Goal: Task Accomplishment & Management: Manage account settings

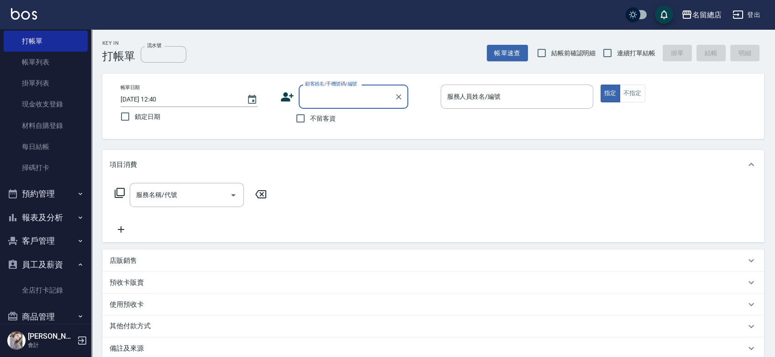
scroll to position [45, 0]
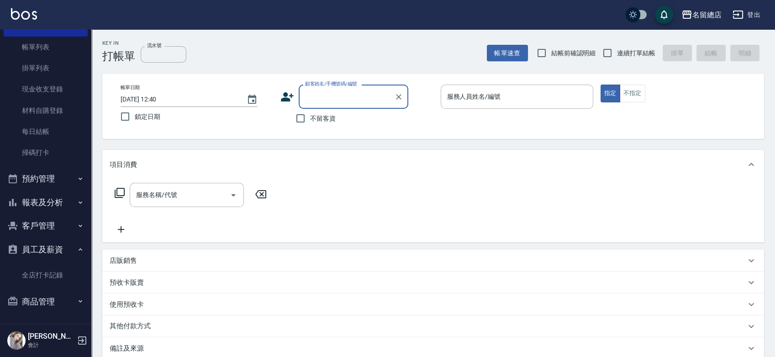
click at [47, 170] on button "預約管理" at bounding box center [46, 179] width 84 height 24
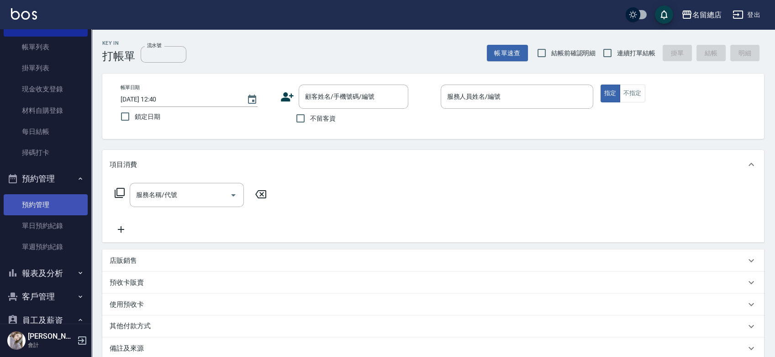
click at [44, 212] on link "預約管理" at bounding box center [46, 204] width 84 height 21
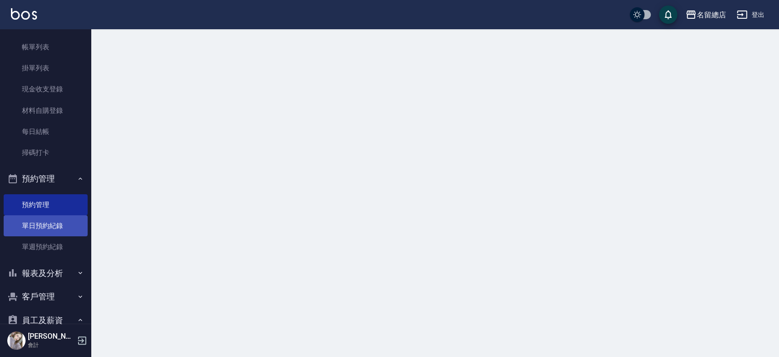
click at [42, 222] on link "單日預約紀錄" at bounding box center [46, 225] width 84 height 21
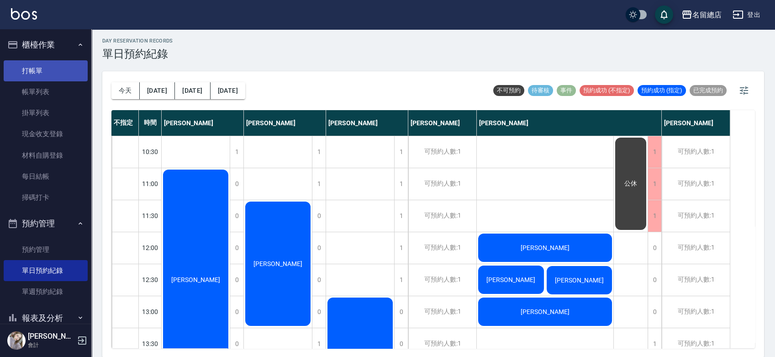
click at [46, 69] on link "打帳單" at bounding box center [46, 70] width 84 height 21
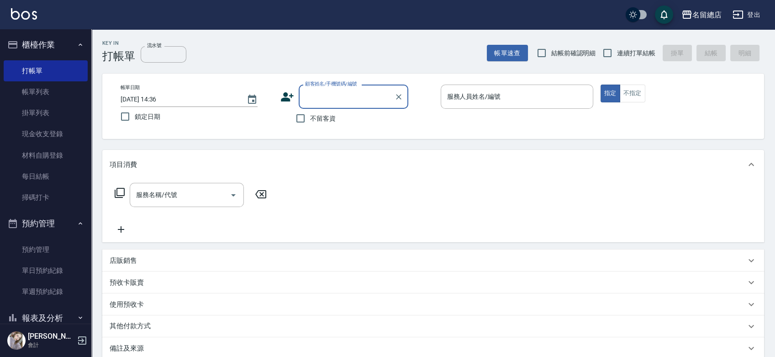
click at [632, 52] on span "連續打單結帳" at bounding box center [636, 53] width 38 height 10
click at [617, 52] on input "連續打單結帳" at bounding box center [607, 52] width 19 height 19
checkbox input "true"
click at [316, 120] on span "不留客資" at bounding box center [323, 119] width 26 height 10
click at [310, 120] on input "不留客資" at bounding box center [300, 118] width 19 height 19
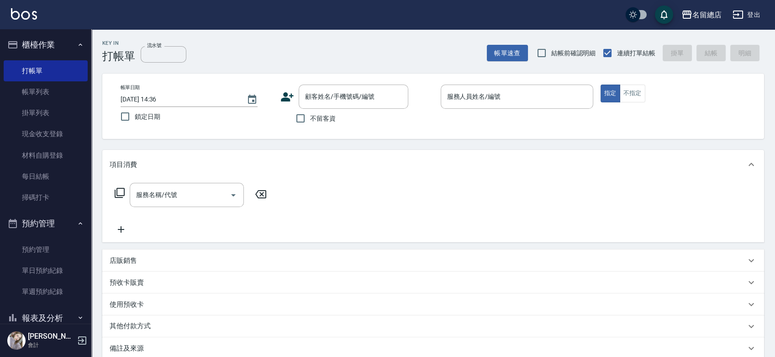
checkbox input "true"
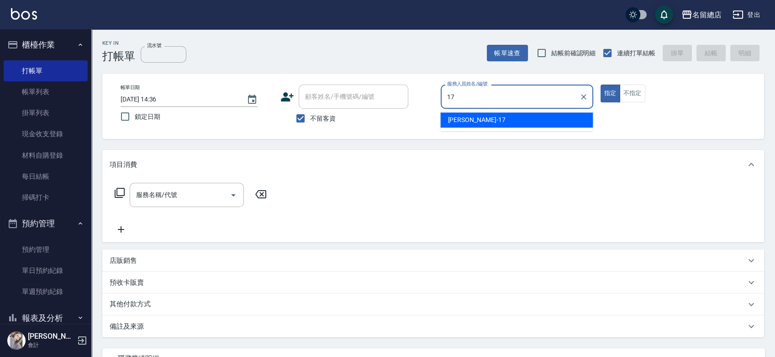
type input "[PERSON_NAME]-17"
type button "true"
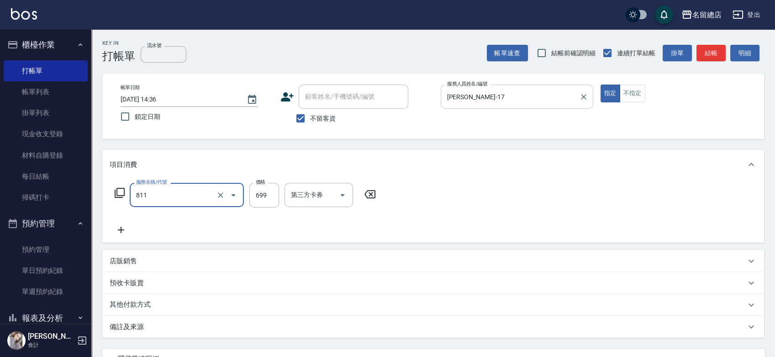
type input "洗+剪(811)"
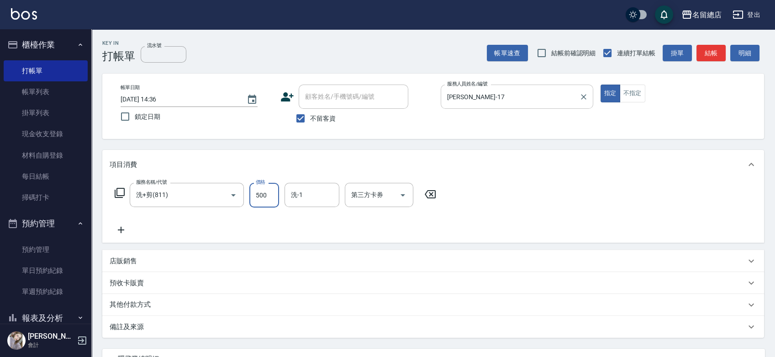
type input "500"
type input "YY-45"
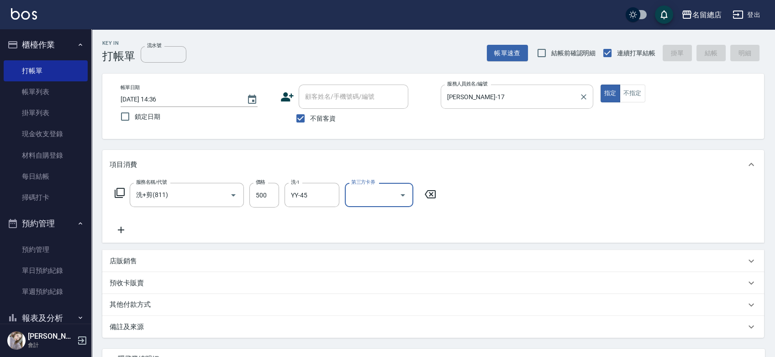
type input "[DATE] 14:54"
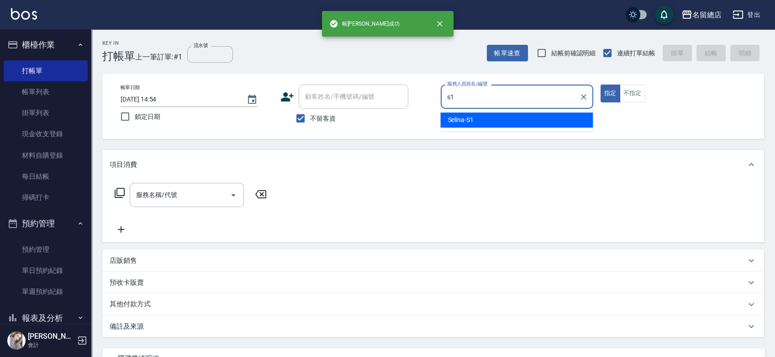
type input "Selina-S1"
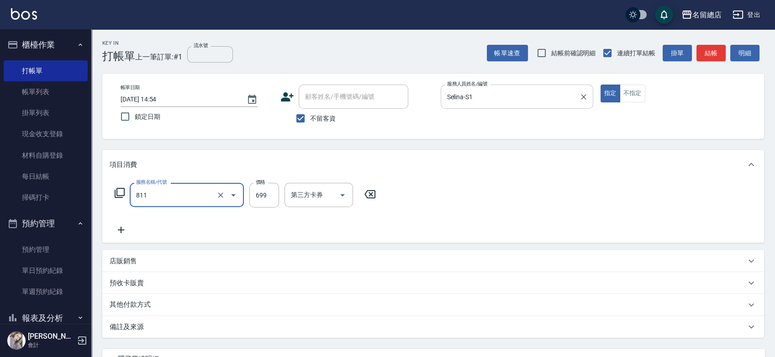
type input "洗+剪(811)"
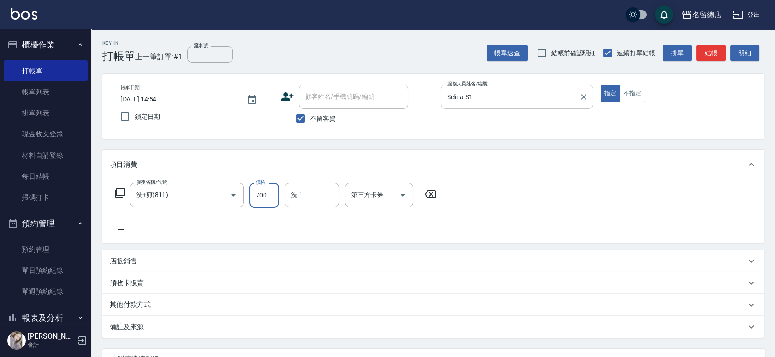
type input "700"
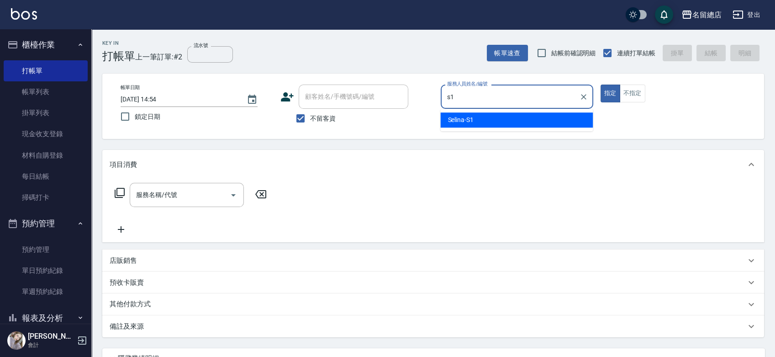
type input "Selina-S1"
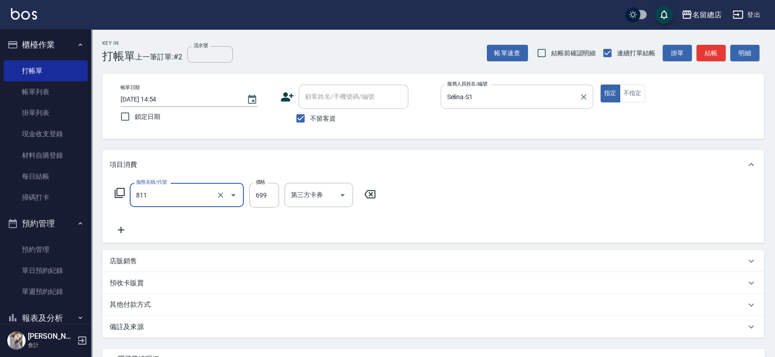
type input "洗+剪(811)"
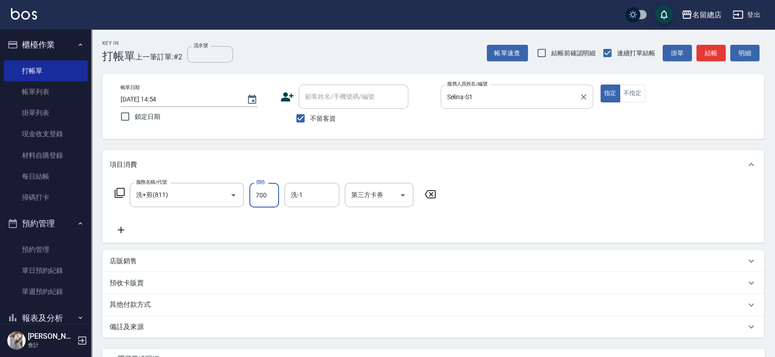
type input "700"
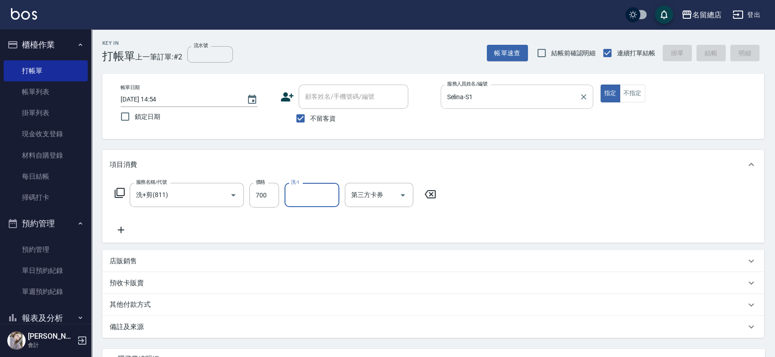
type input "[DATE] 14:55"
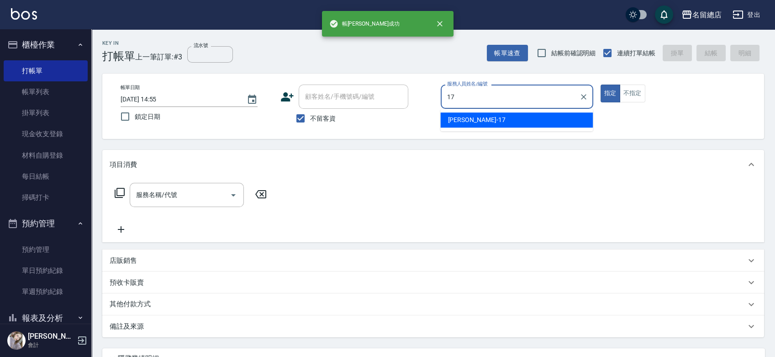
type input "[PERSON_NAME]-17"
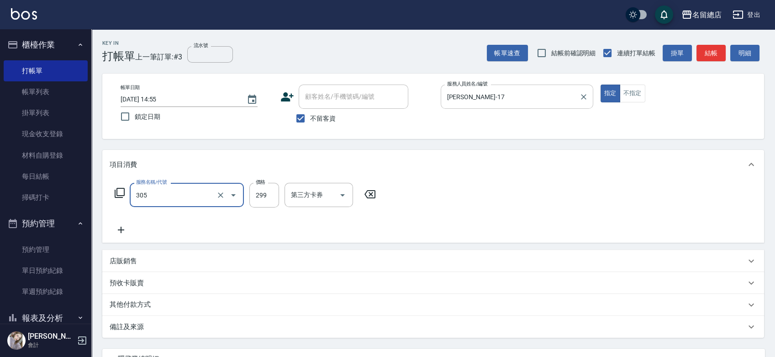
type input "剪髮(305)"
type input "400"
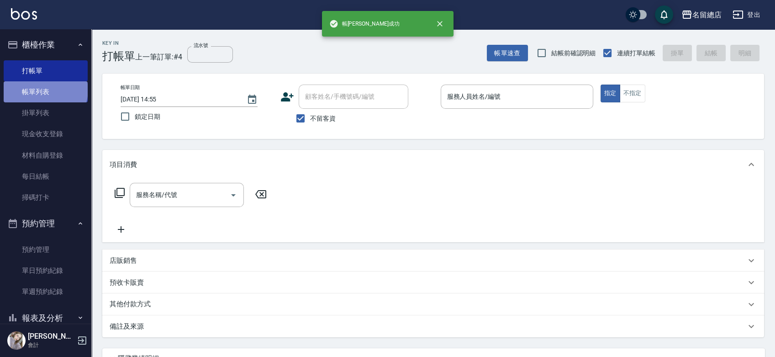
click at [45, 90] on link "帳單列表" at bounding box center [46, 91] width 84 height 21
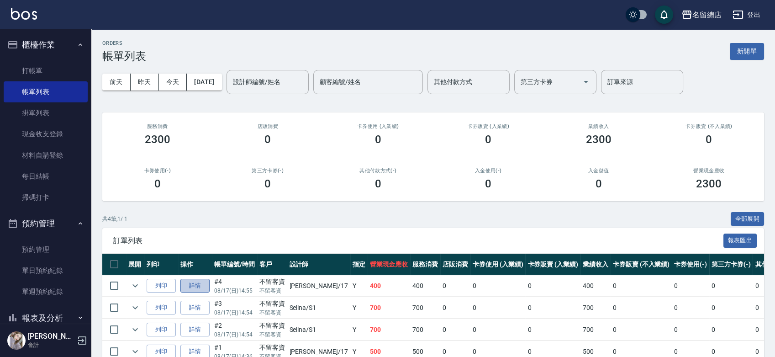
click at [197, 284] on link "詳情" at bounding box center [194, 286] width 29 height 14
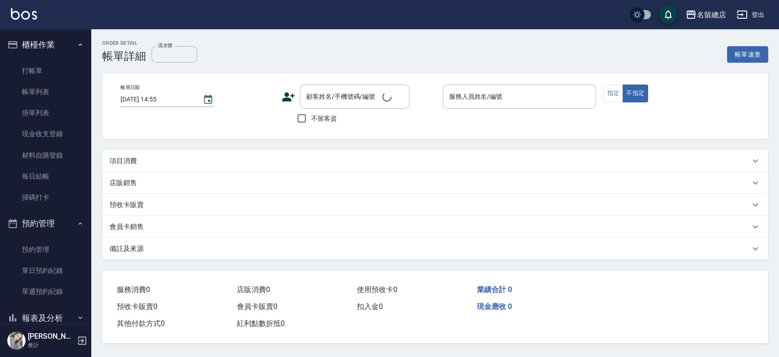
checkbox input "true"
type input "[PERSON_NAME]-17"
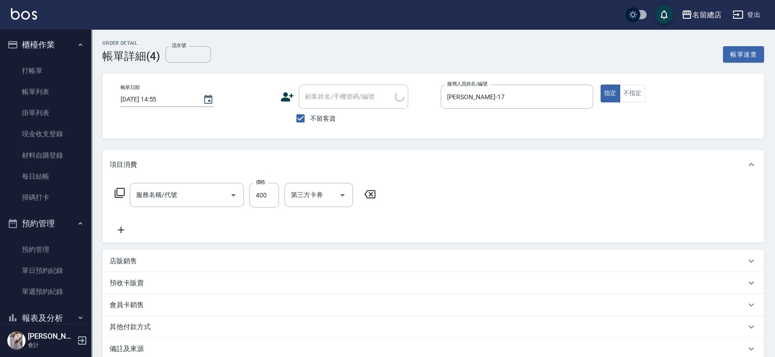
type input "剪髮(305)"
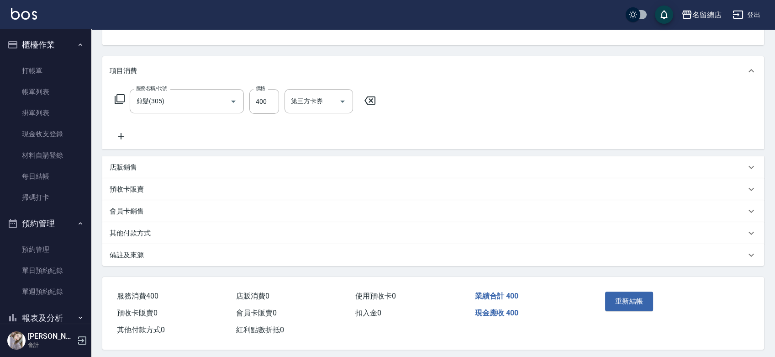
scroll to position [100, 0]
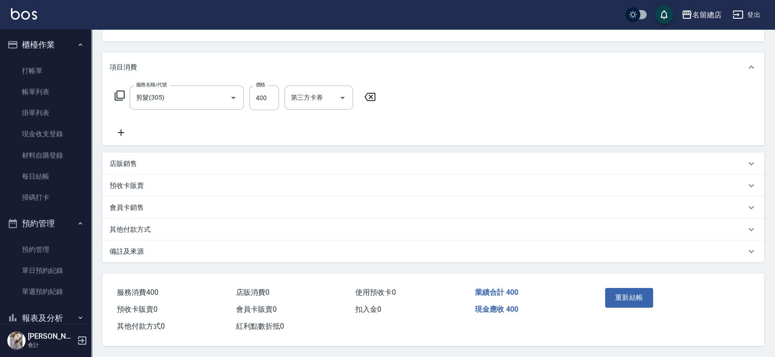
click at [139, 226] on p "其他付款方式" at bounding box center [130, 230] width 41 height 10
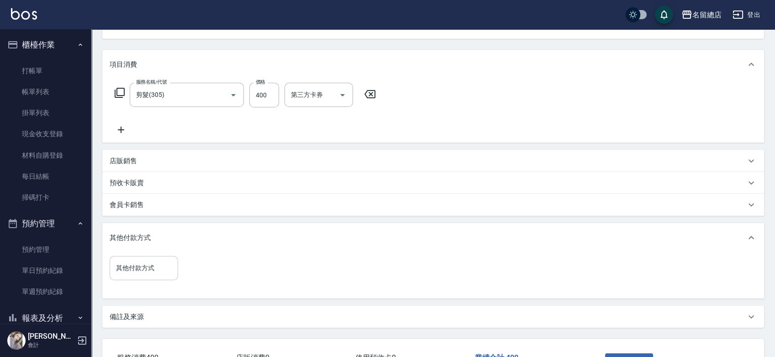
click at [157, 269] on input "其他付款方式" at bounding box center [144, 268] width 60 height 16
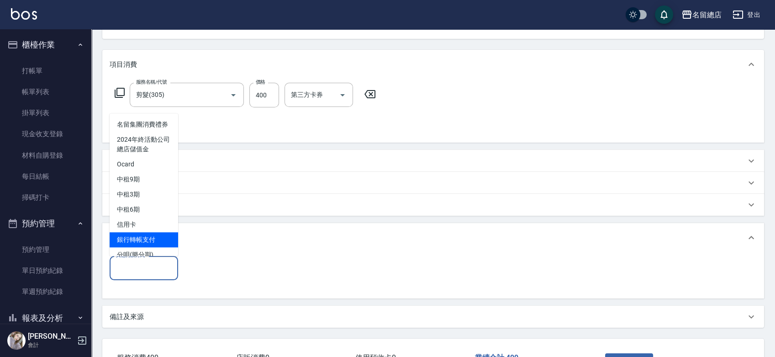
click at [137, 247] on span "銀行轉帳支付" at bounding box center [144, 239] width 68 height 15
type input "銀行轉帳支付"
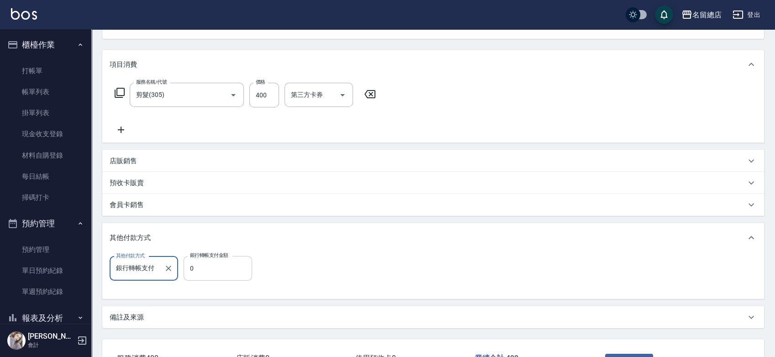
click at [197, 268] on input "0" at bounding box center [218, 268] width 68 height 25
type input "400"
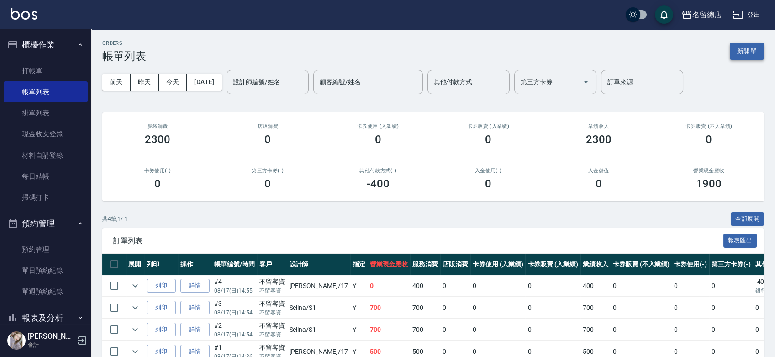
click at [756, 51] on button "新開單" at bounding box center [747, 51] width 34 height 17
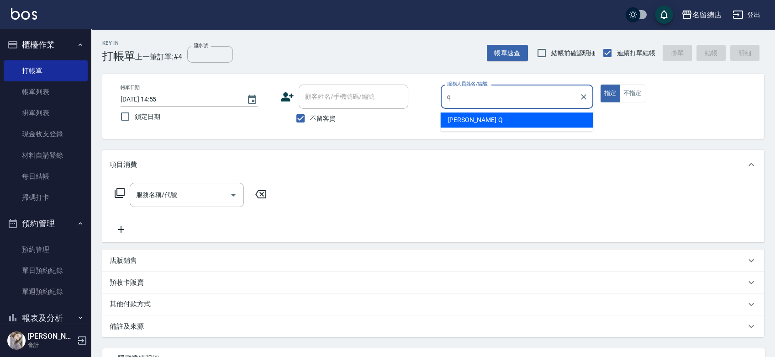
type input "[PERSON_NAME]"
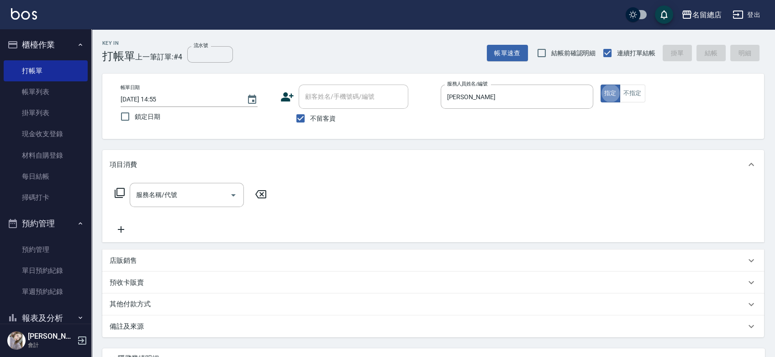
type button "true"
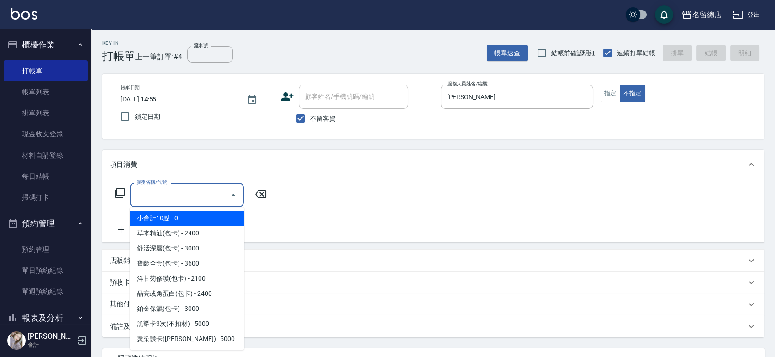
click at [150, 189] on input "服務名稱/代號" at bounding box center [180, 195] width 92 height 16
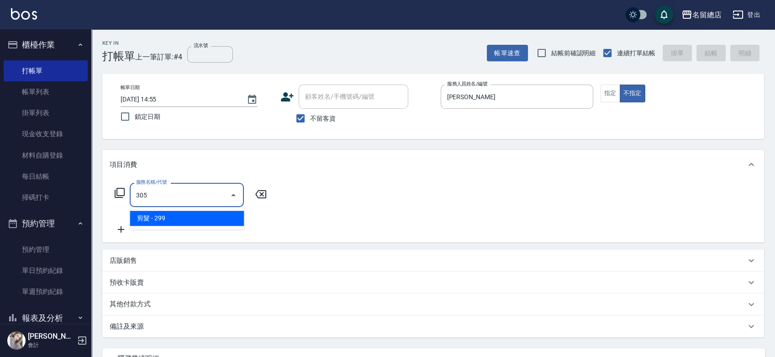
type input "剪髮(305)"
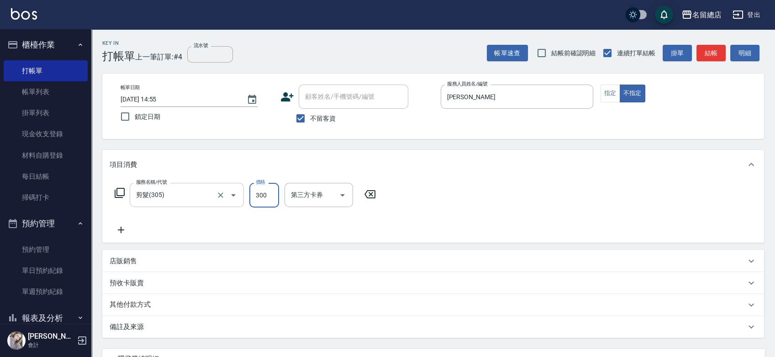
type input "300"
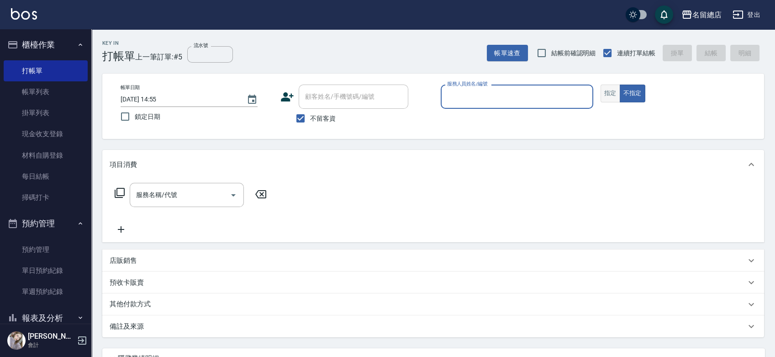
click at [612, 95] on button "指定" at bounding box center [610, 93] width 20 height 18
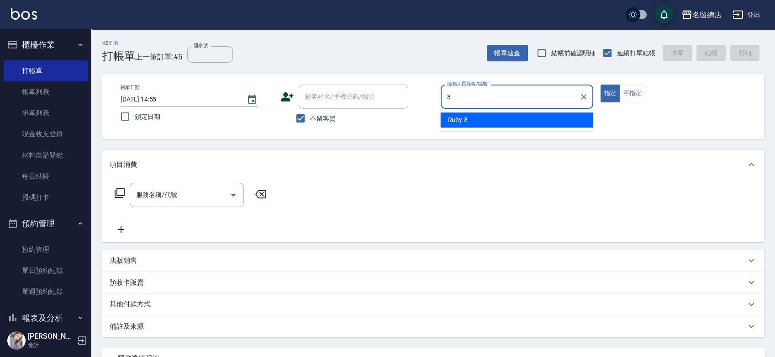
type input "Ruby-8"
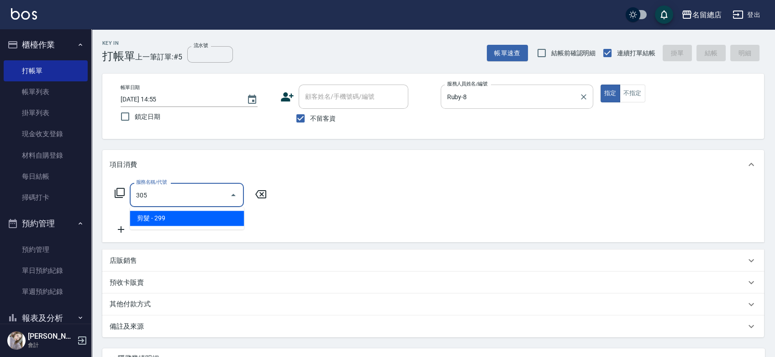
type input "剪髮(305)"
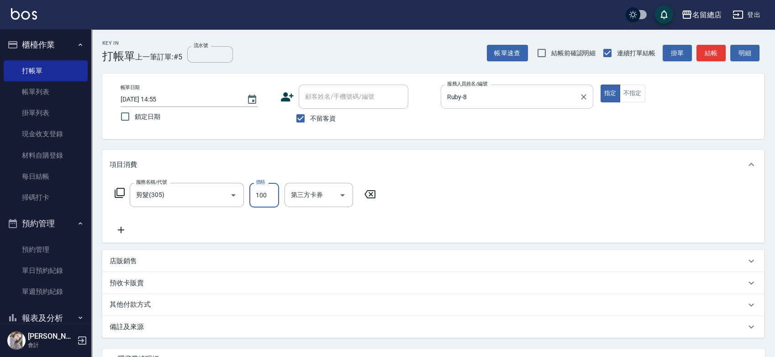
type input "100"
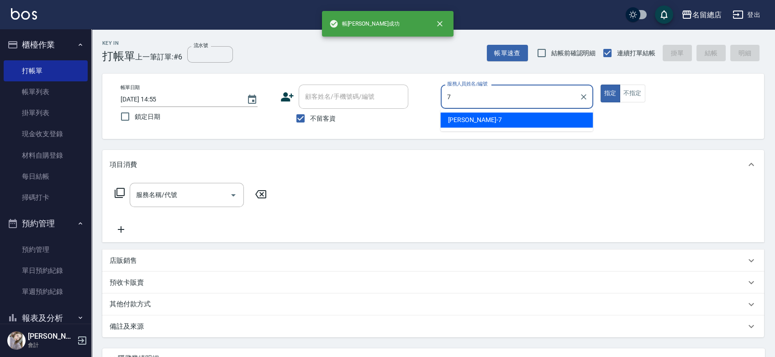
type input "Mick-7"
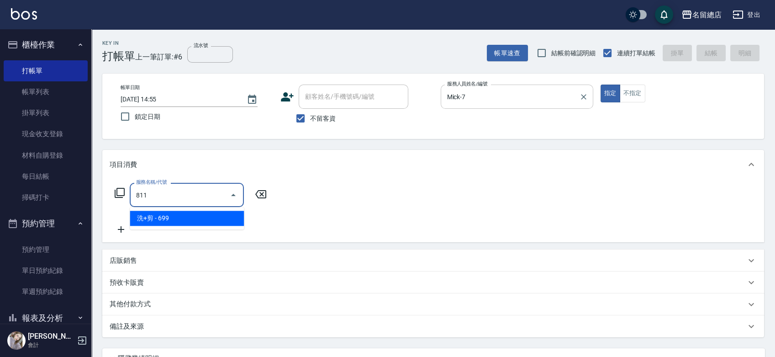
type input "洗+剪(811)"
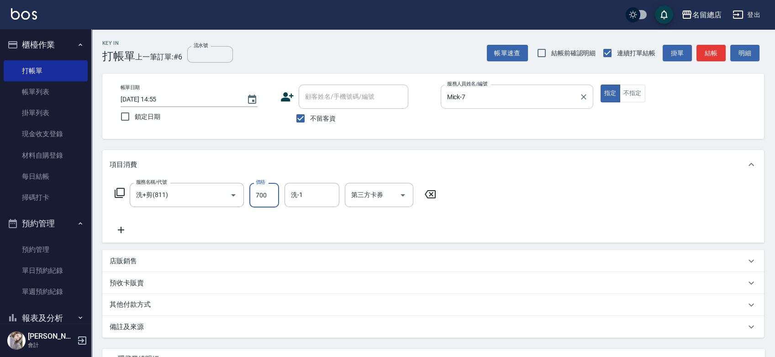
type input "700"
type input "[PERSON_NAME]-32"
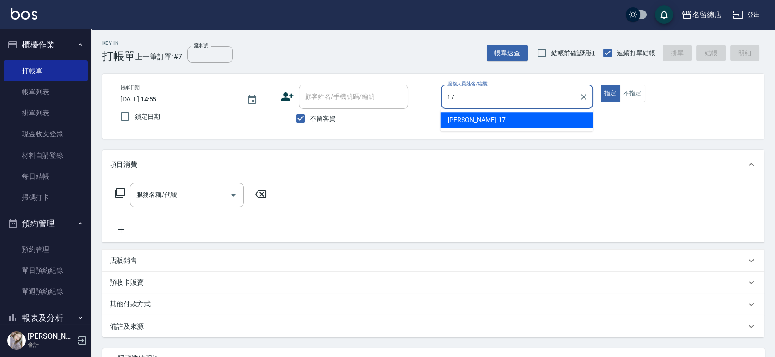
type input "[PERSON_NAME]-17"
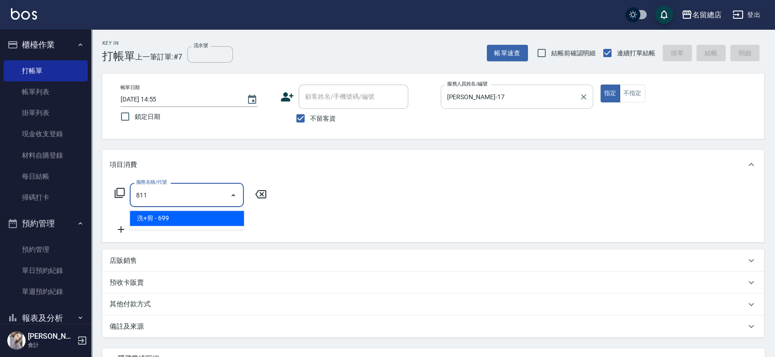
type input "洗+剪(811)"
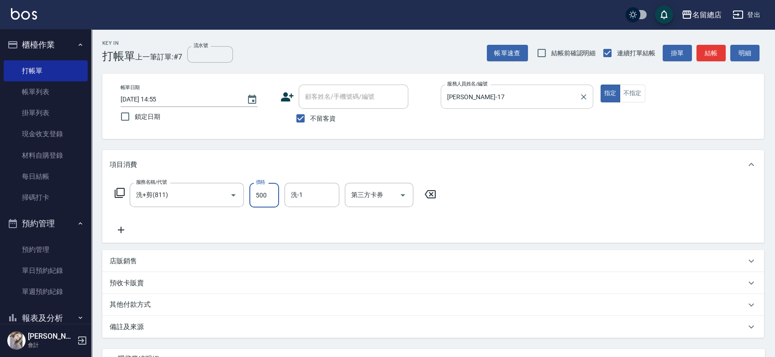
type input "500"
type input "YY-45"
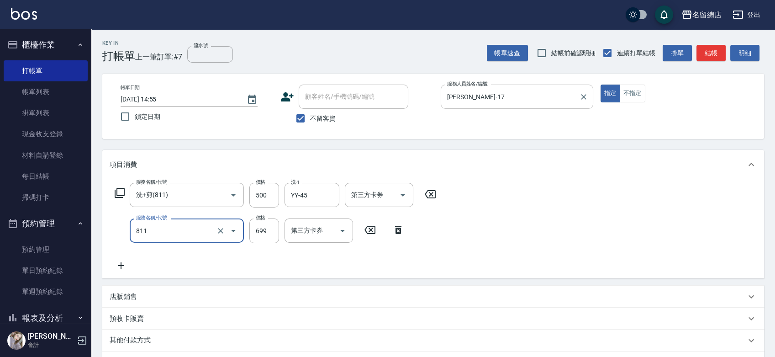
type input "洗+剪(811)"
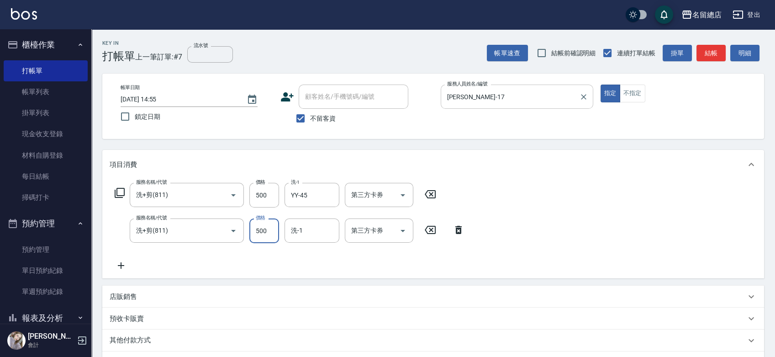
type input "500"
type input "游之語-48"
click at [331, 229] on icon "Clear" at bounding box center [329, 230] width 5 height 5
type input "YY-45"
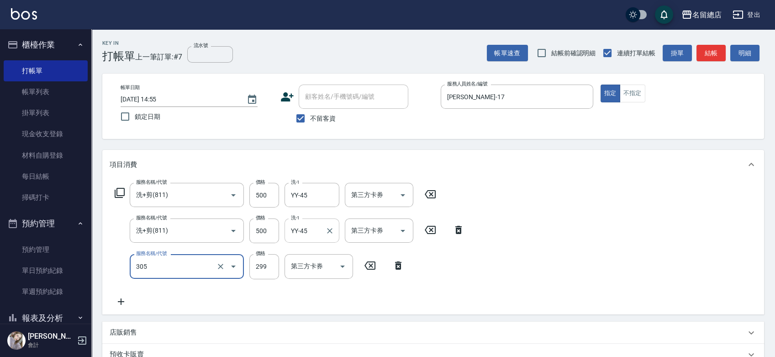
type input "剪髮(305)"
type input "200"
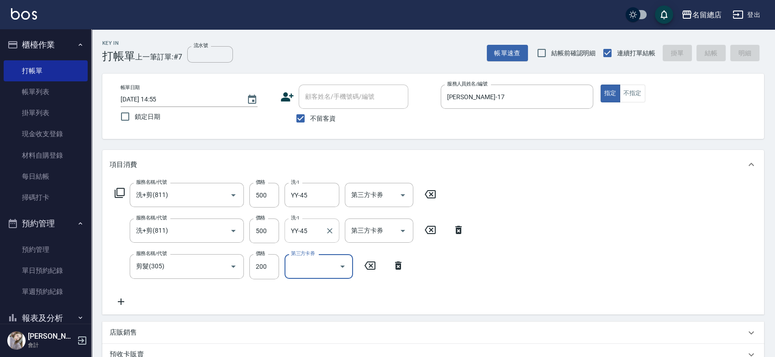
type input "[DATE] 14:56"
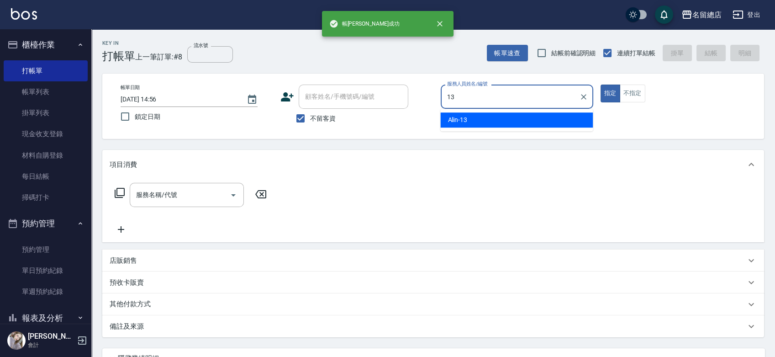
type input "Alin-13"
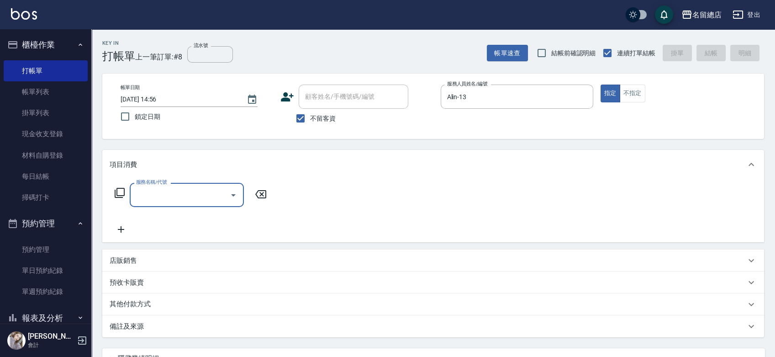
type input "6"
type input "染髮1500以上(502)"
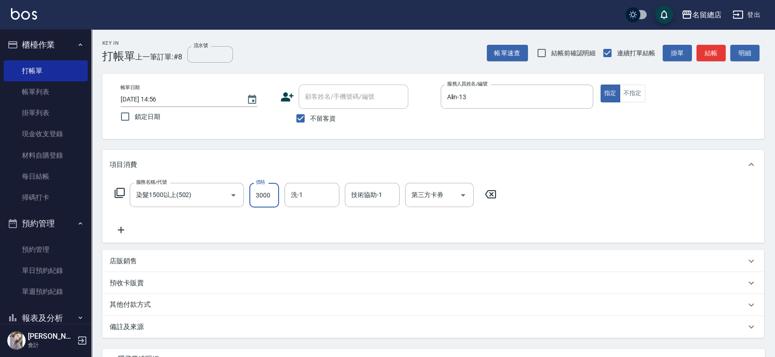
type input "3000"
type input "[PERSON_NAME]-35"
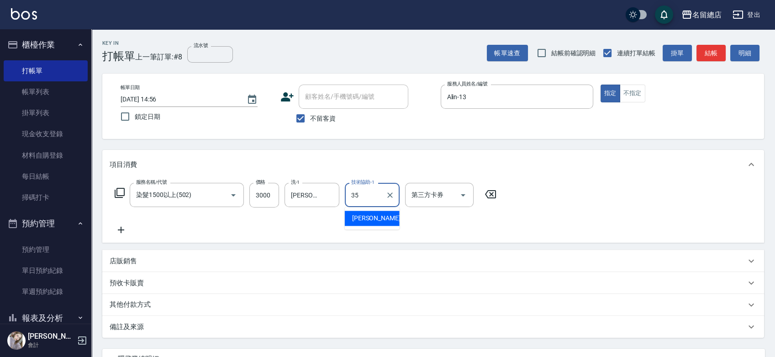
type input "[PERSON_NAME]-35"
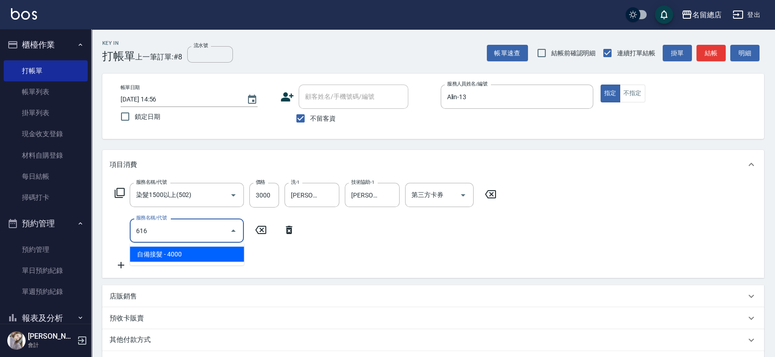
type input "自備接髮(616)"
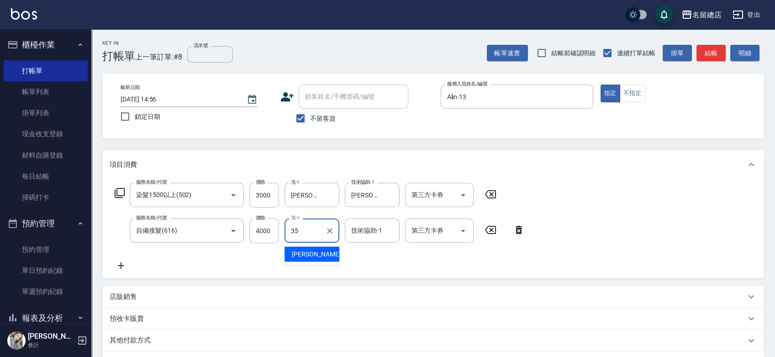
type input "[PERSON_NAME]-35"
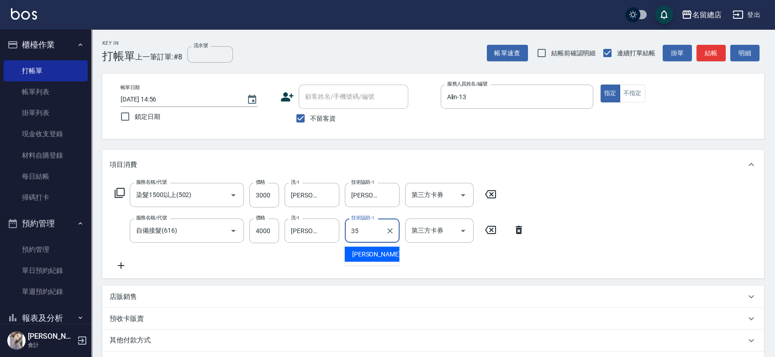
type input "[PERSON_NAME]-35"
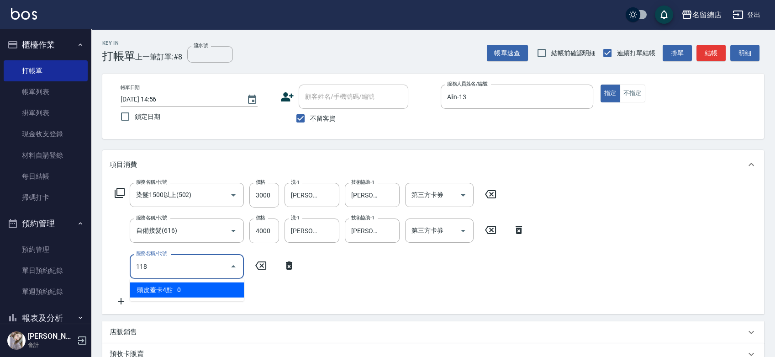
type input "頭皮蓋卡4點(118)"
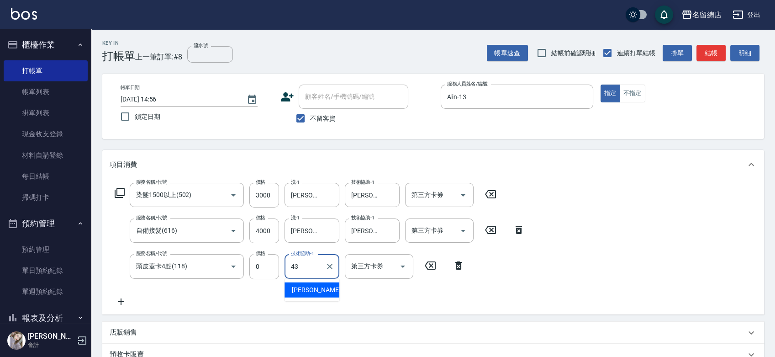
type input "[PERSON_NAME]-43"
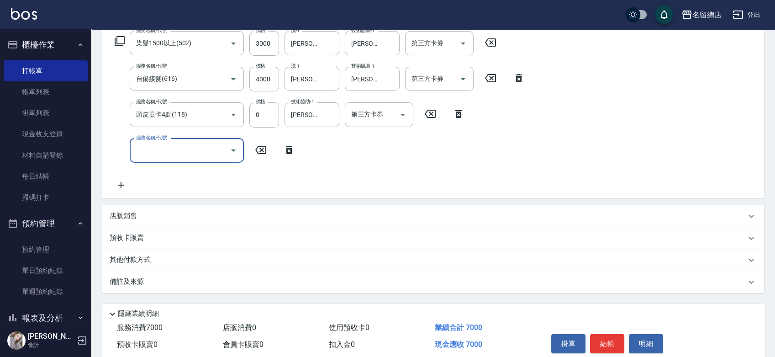
scroll to position [152, 0]
click at [192, 253] on div "其他付款方式" at bounding box center [433, 259] width 662 height 22
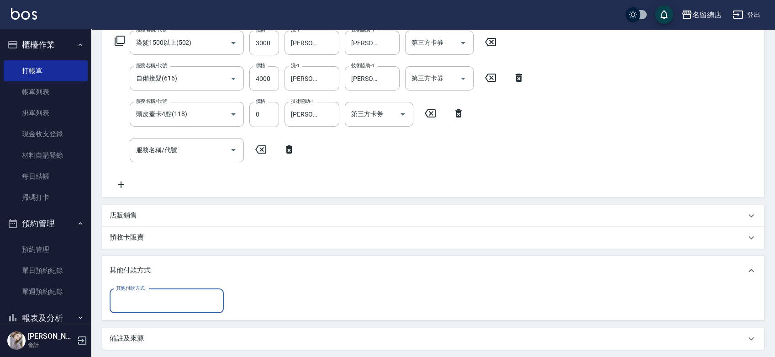
scroll to position [0, 0]
click at [165, 289] on div "其他付款方式" at bounding box center [167, 301] width 114 height 24
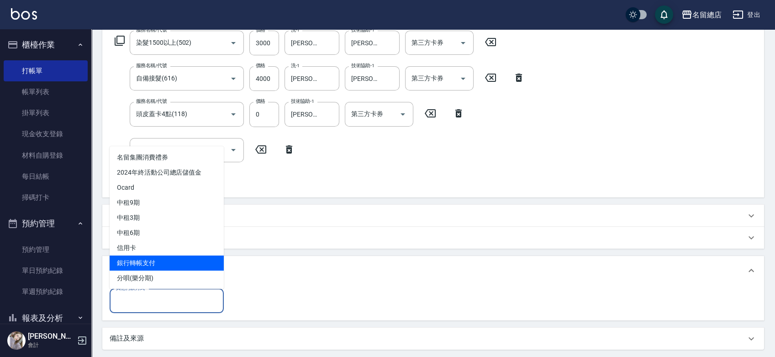
click at [159, 262] on span "銀行轉帳支付" at bounding box center [167, 262] width 114 height 15
type input "銀行轉帳支付"
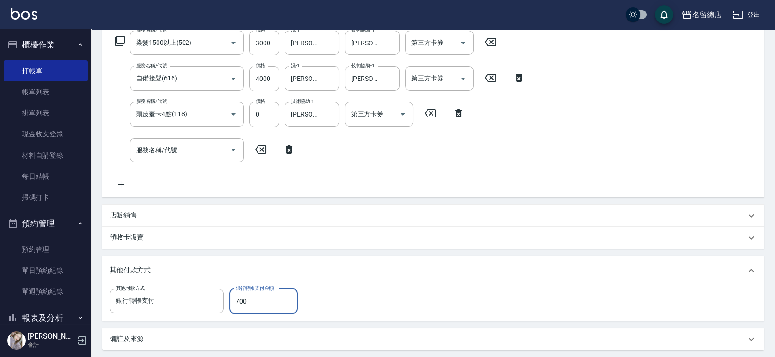
type input "7000"
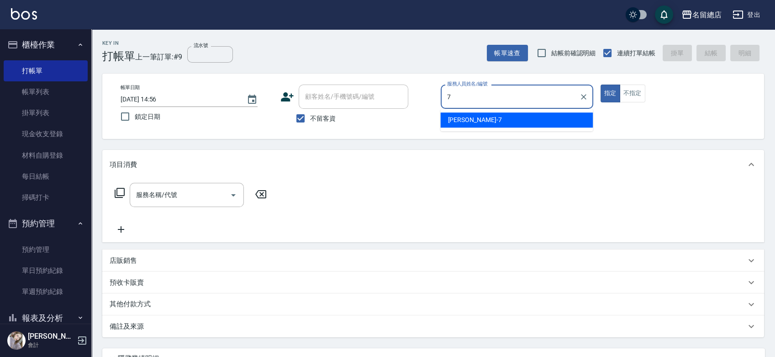
type input "Mick-7"
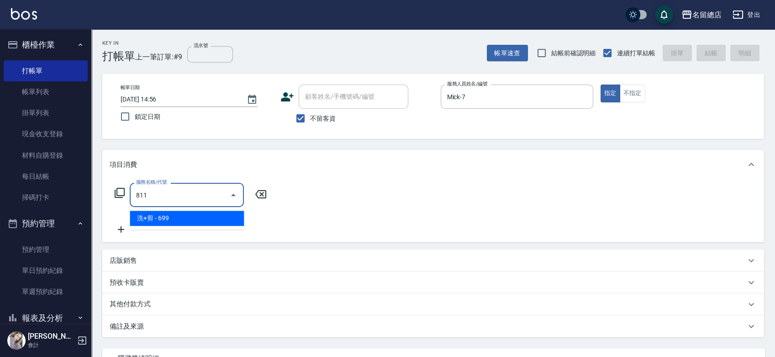
type input "洗+剪(811)"
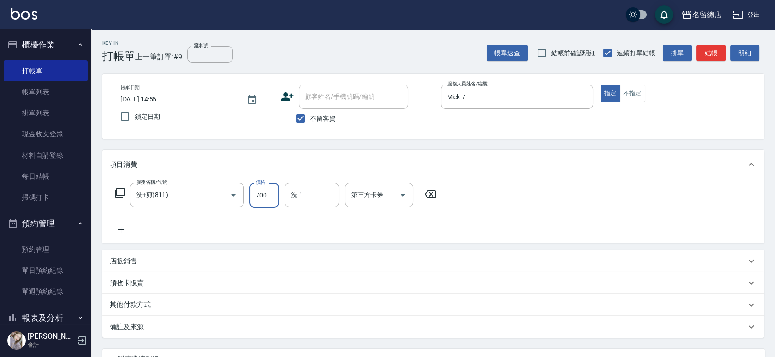
type input "700"
type input "[PERSON_NAME]-34"
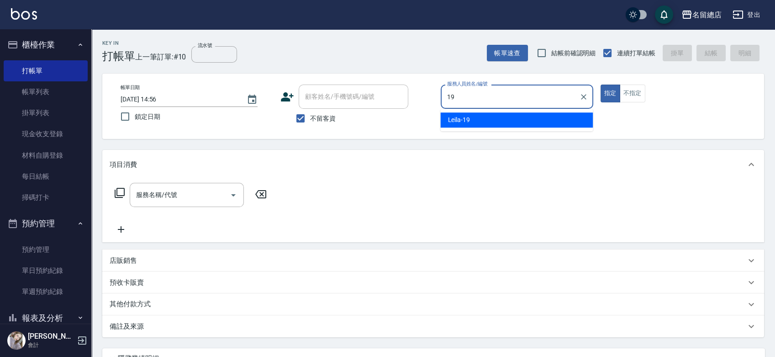
type input "Leila-19"
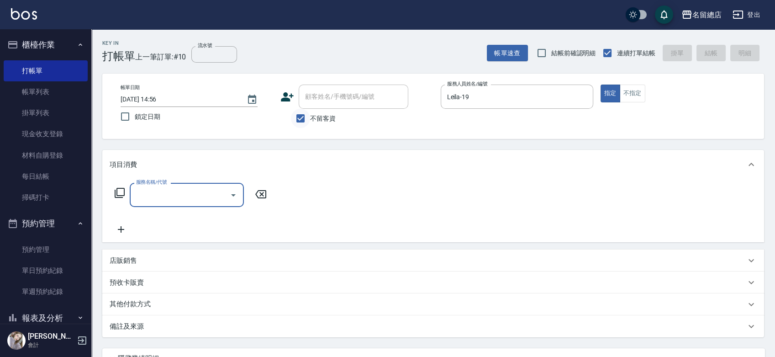
click at [299, 114] on input "不留客資" at bounding box center [300, 118] width 19 height 19
checkbox input "false"
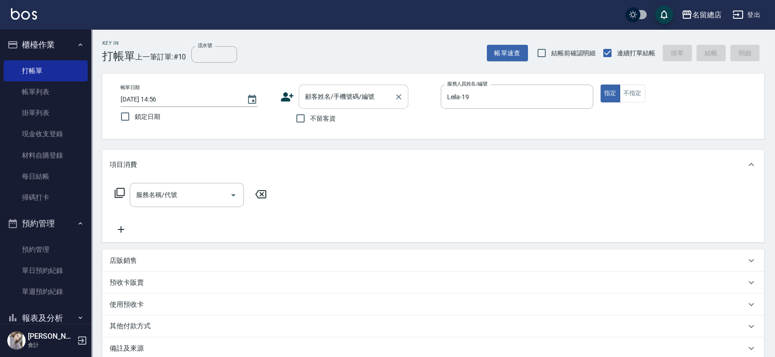
click at [315, 94] on div "顧客姓名/手機號碼/編號 顧客姓名/手機號碼/編號" at bounding box center [354, 96] width 110 height 24
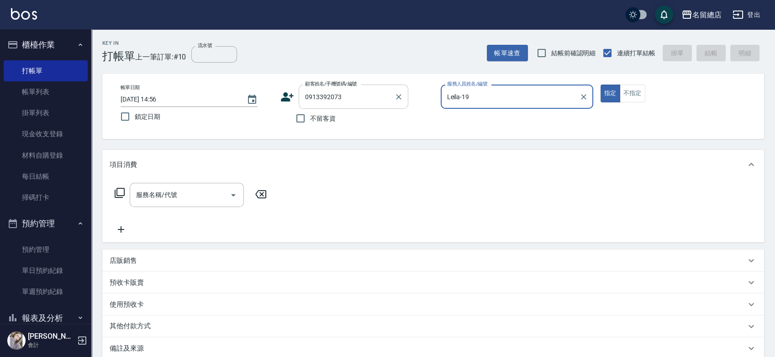
type input "[PERSON_NAME]/0913392073/null"
click at [600, 84] on button "指定" at bounding box center [610, 93] width 20 height 18
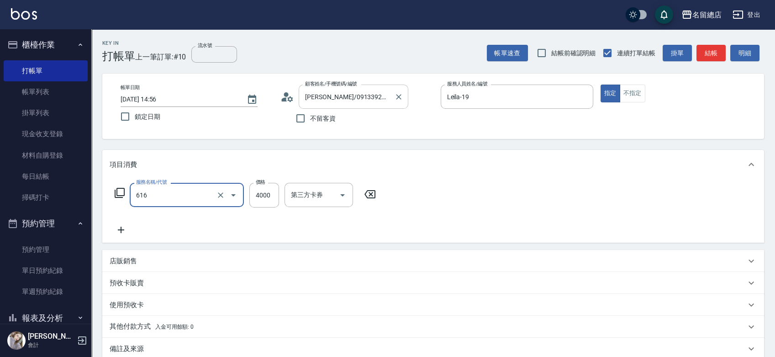
type input "自備接髮(616)"
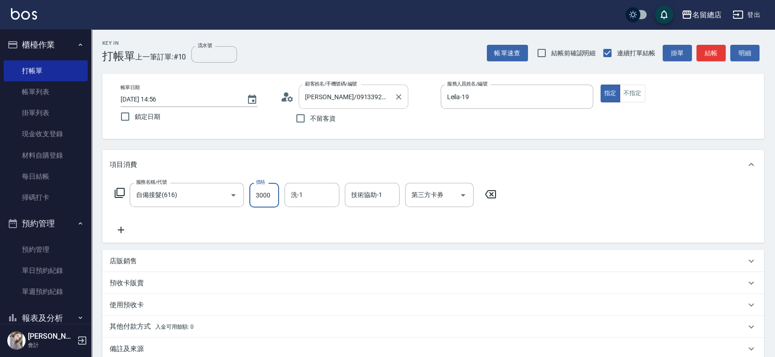
type input "3000"
type input "[PERSON_NAME]-36"
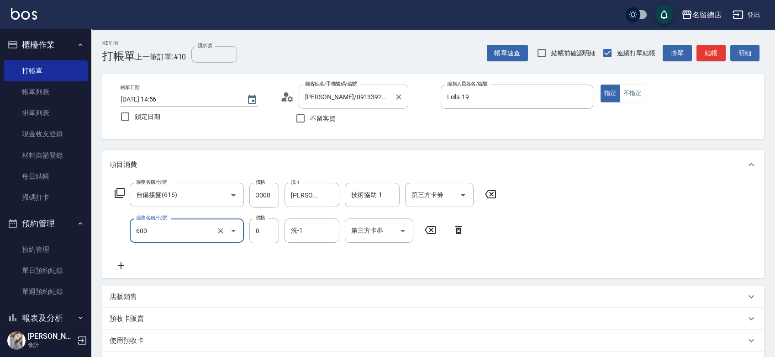
type input "洗髮(免費)(600)"
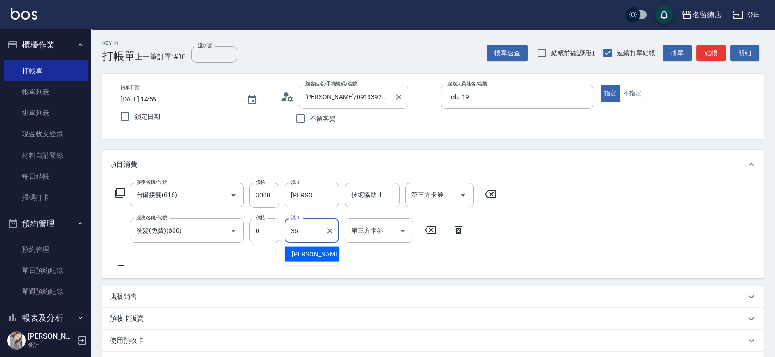
type input "[PERSON_NAME]-36"
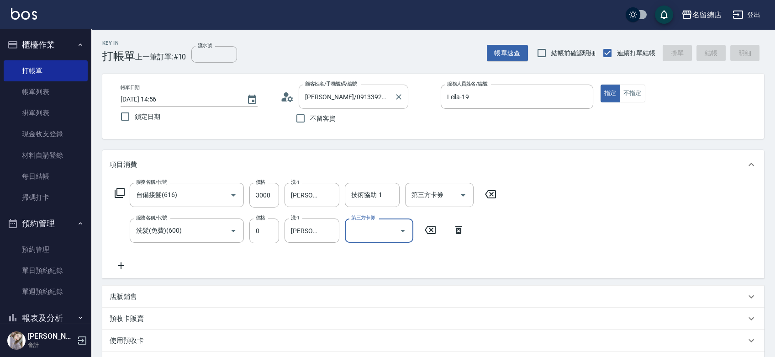
type input "[DATE] 14:57"
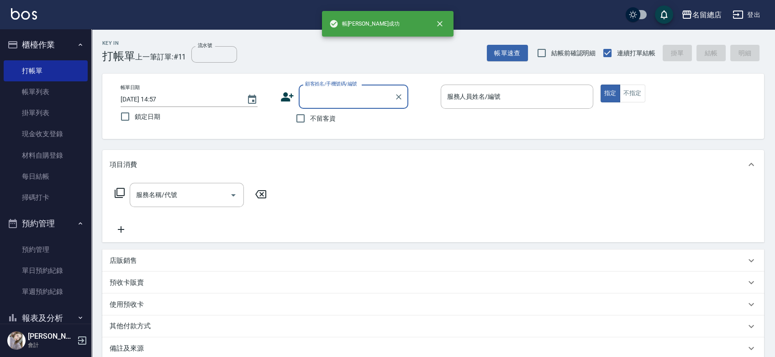
click at [324, 115] on span "不留客資" at bounding box center [323, 119] width 26 height 10
click at [310, 115] on input "不留客資" at bounding box center [300, 118] width 19 height 19
checkbox input "true"
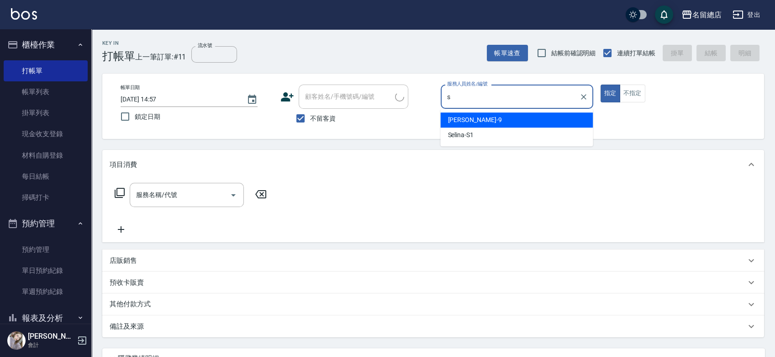
type input "s1"
type input "[PERSON_NAME]/0935378049/"
type input "Selina-S1"
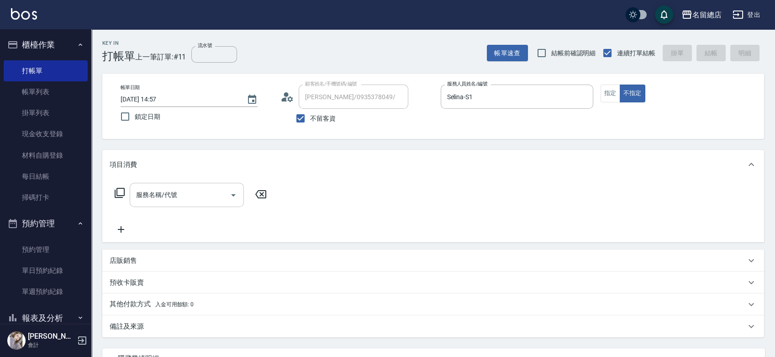
click at [207, 200] on input "服務名稱/代號" at bounding box center [180, 195] width 92 height 16
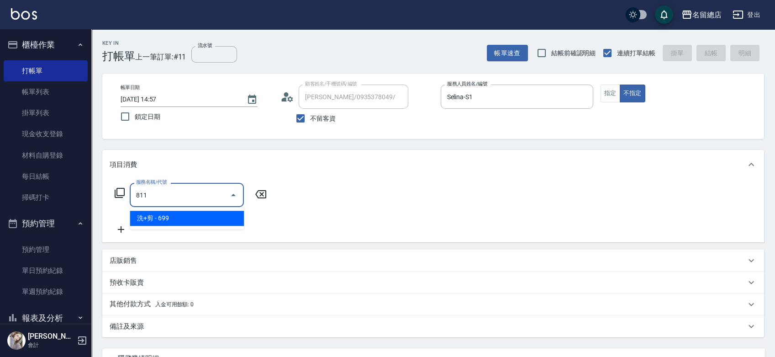
type input "洗+剪(811)"
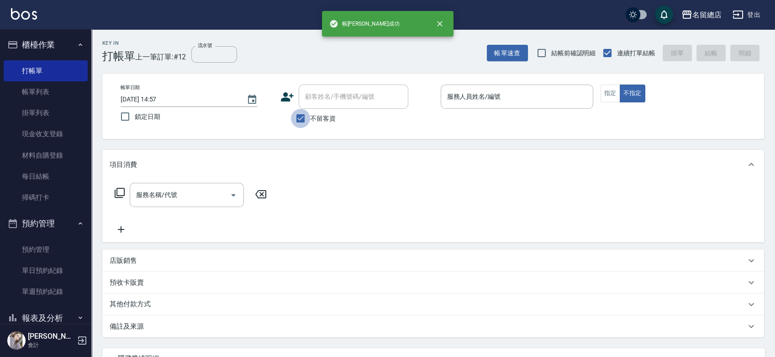
click at [306, 112] on input "不留客資" at bounding box center [300, 118] width 19 height 19
checkbox input "false"
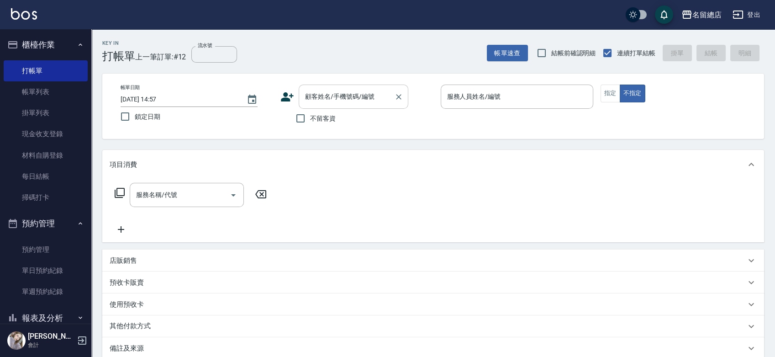
click at [313, 99] on input "顧客姓名/手機號碼/編號" at bounding box center [347, 97] width 88 height 16
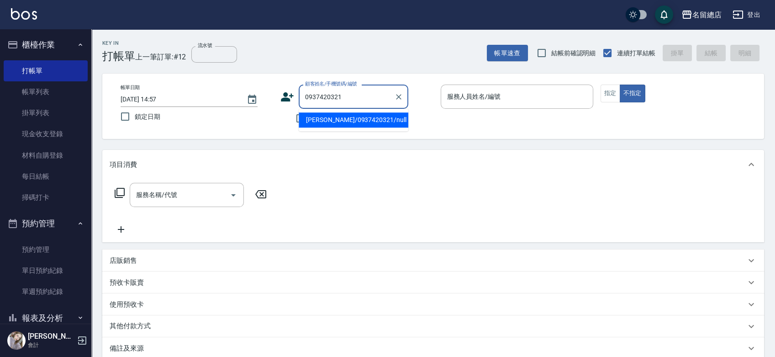
type input "[PERSON_NAME]/0937420321/null"
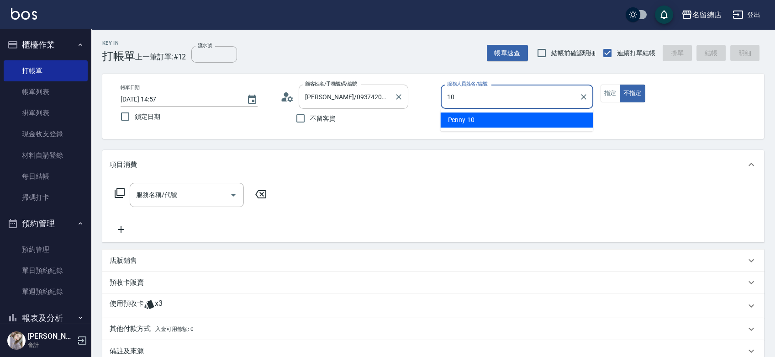
type input "Penny-10"
type button "false"
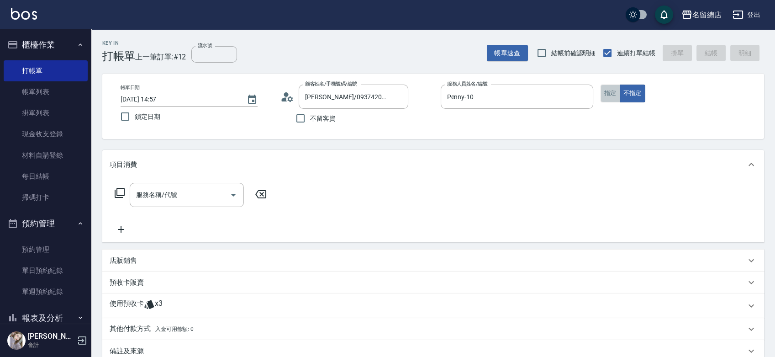
drag, startPoint x: 613, startPoint y: 87, endPoint x: 534, endPoint y: 116, distance: 84.2
click at [612, 87] on button "指定" at bounding box center [610, 93] width 20 height 18
click at [209, 190] on input "服務名稱/代號" at bounding box center [180, 195] width 92 height 16
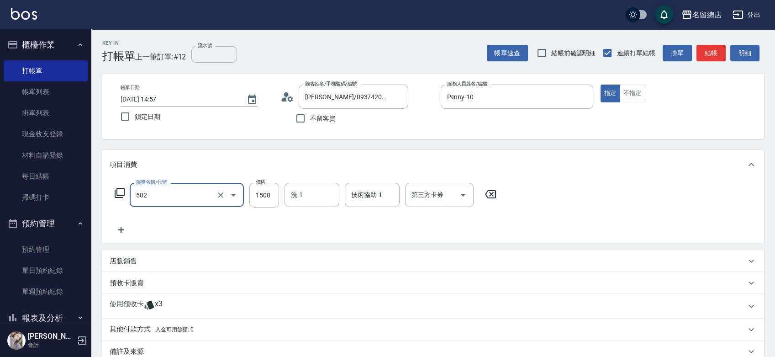
type input "染髮1500以上(502)"
type input "3500"
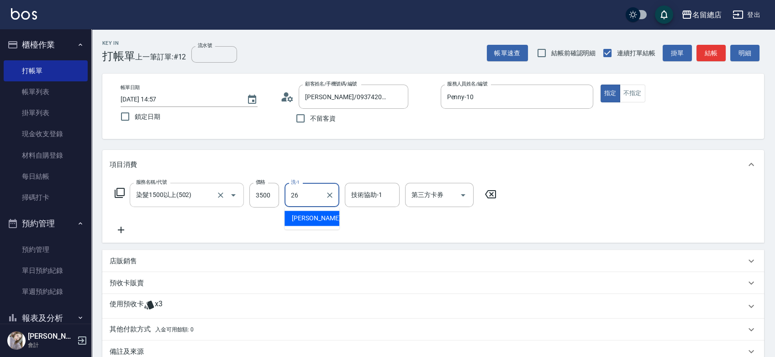
type input "[PERSON_NAME]-26"
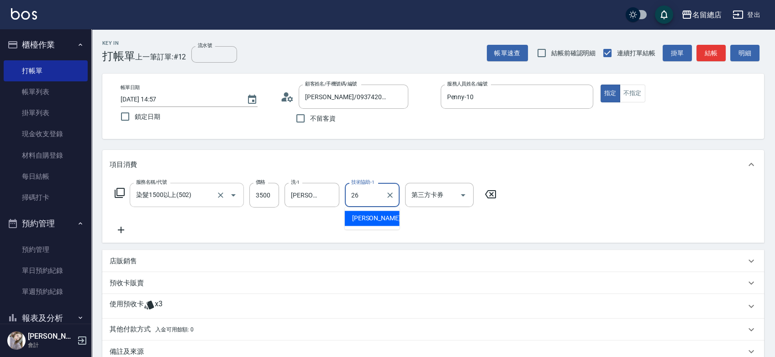
type input "[PERSON_NAME]-26"
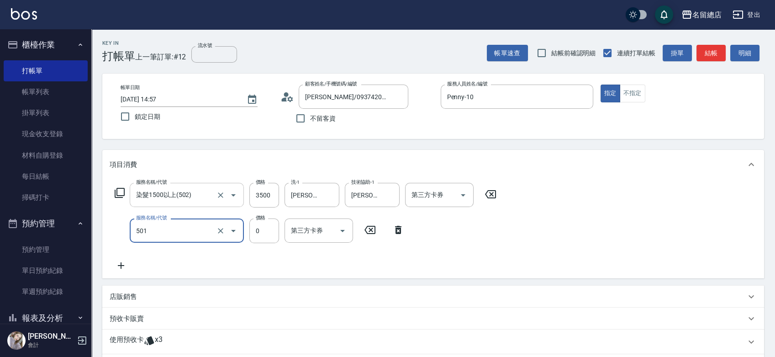
type input "2段蓋卡1300以上(501)"
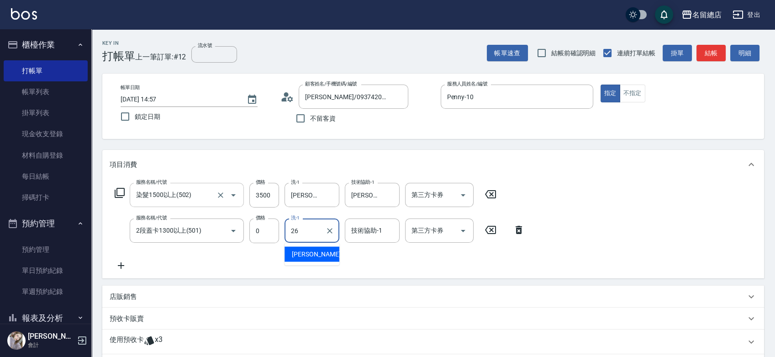
type input "[PERSON_NAME]-26"
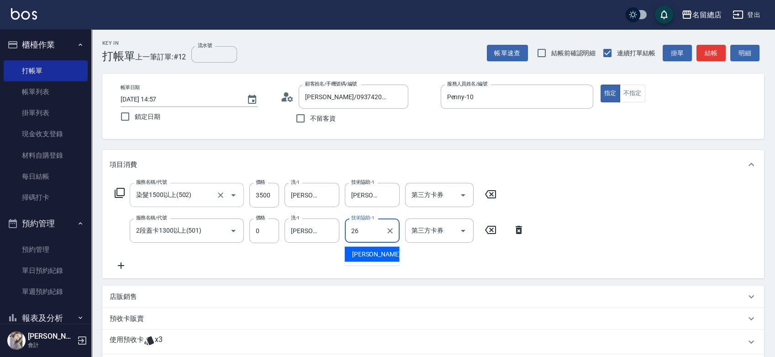
type input "[PERSON_NAME]-26"
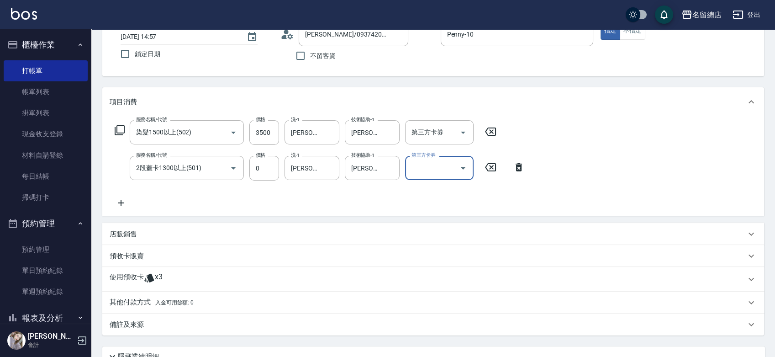
scroll to position [142, 0]
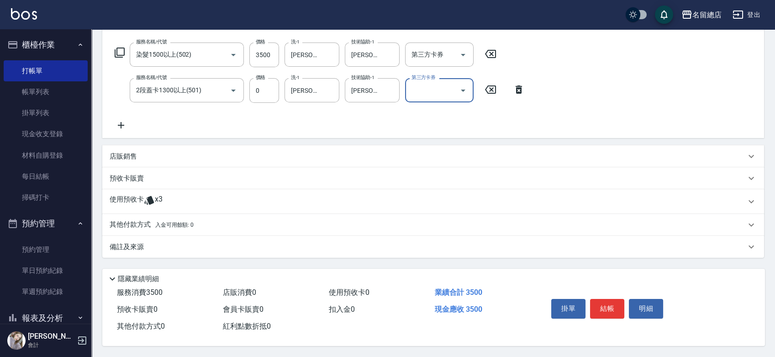
click at [189, 202] on div "使用預收卡 x3" at bounding box center [428, 202] width 636 height 14
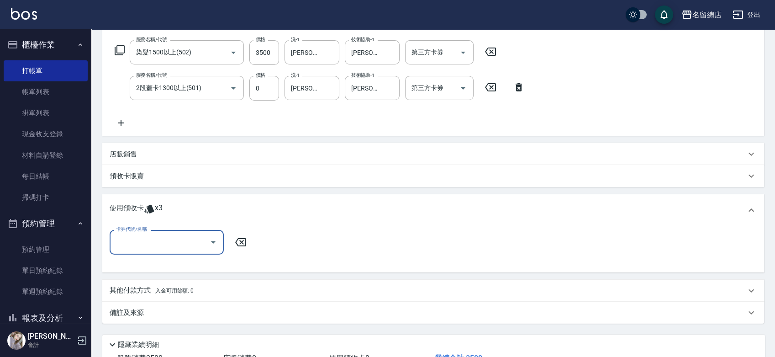
scroll to position [0, 0]
click at [186, 236] on input "卡券代號/名稱" at bounding box center [160, 242] width 92 height 16
click at [181, 269] on div "二段自備卡 剩餘3張 8988" at bounding box center [167, 265] width 114 height 15
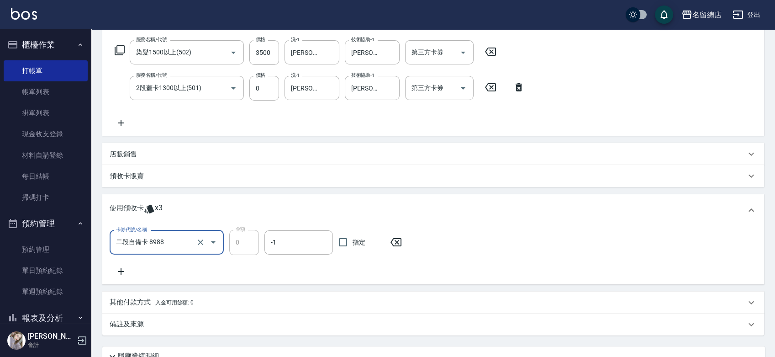
type input "二段自備卡 8988"
click at [358, 240] on span "指定" at bounding box center [359, 242] width 13 height 10
click at [353, 240] on input "指定" at bounding box center [342, 241] width 19 height 19
checkbox input "true"
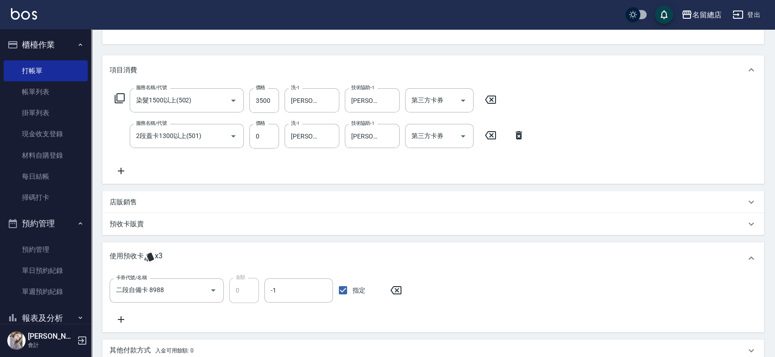
scroll to position [92, 0]
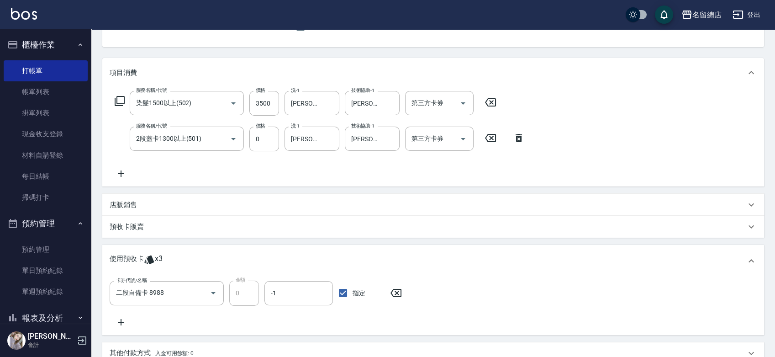
type input "[DATE] 14:58"
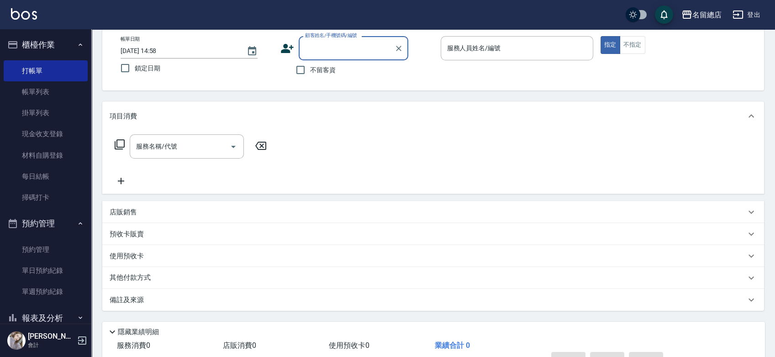
scroll to position [0, 0]
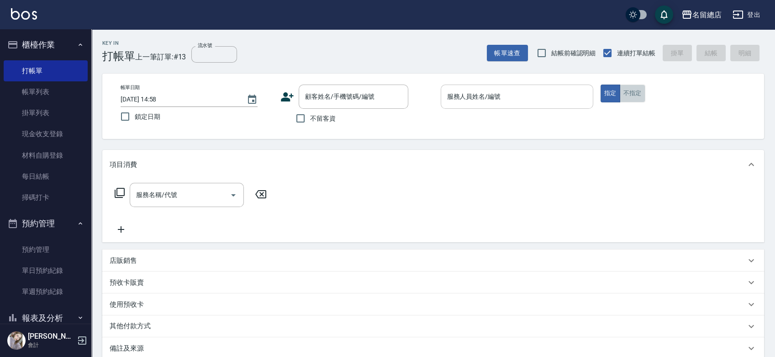
drag, startPoint x: 638, startPoint y: 85, endPoint x: 586, endPoint y: 87, distance: 52.1
click at [638, 86] on button "不指定" at bounding box center [633, 93] width 26 height 18
click at [317, 116] on span "不留客資" at bounding box center [323, 119] width 26 height 10
click at [310, 116] on input "不留客資" at bounding box center [300, 118] width 19 height 19
checkbox input "true"
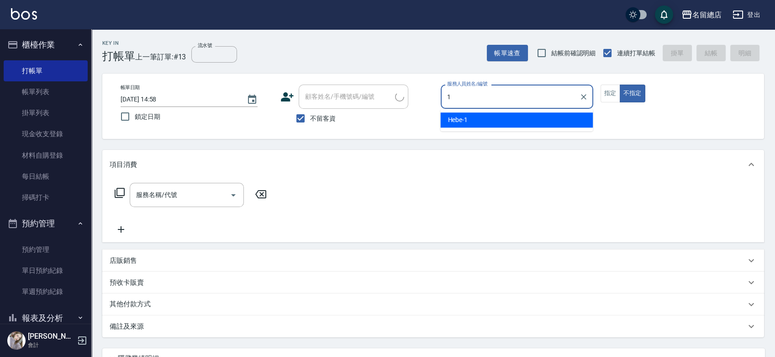
type input "19"
type input "[PERSON_NAME]/0983056568/"
type input "Leila-19"
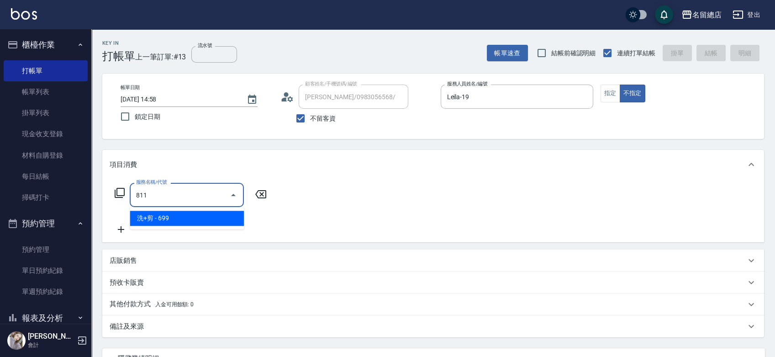
type input "洗+剪(811)"
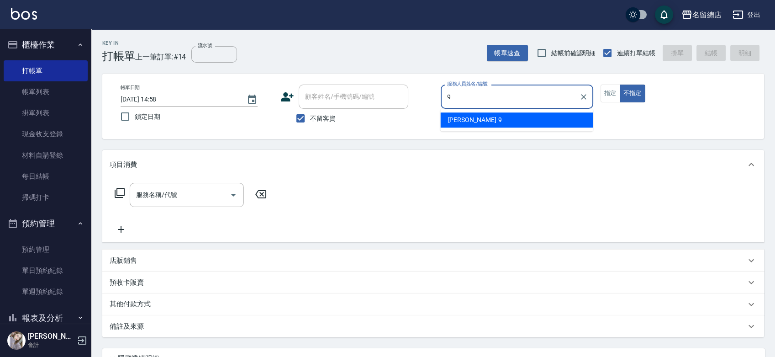
type input "[PERSON_NAME]-9"
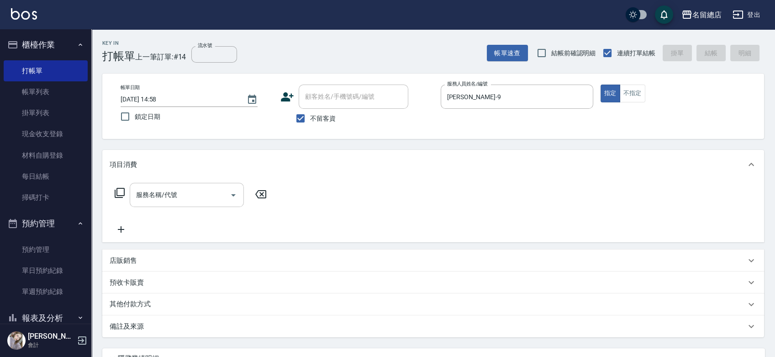
click at [192, 191] on input "服務名稱/代號" at bounding box center [180, 195] width 92 height 16
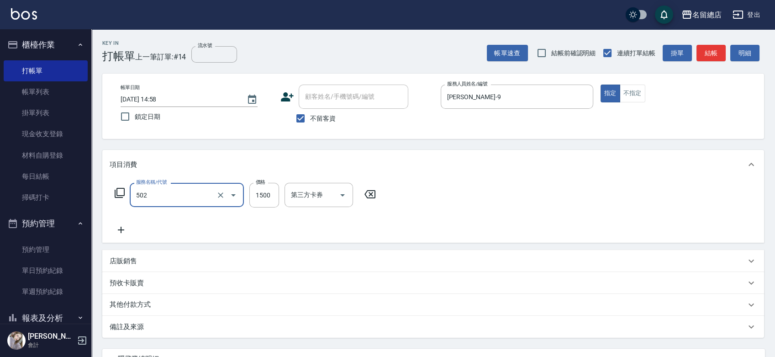
type input "染髮1500以上(502)"
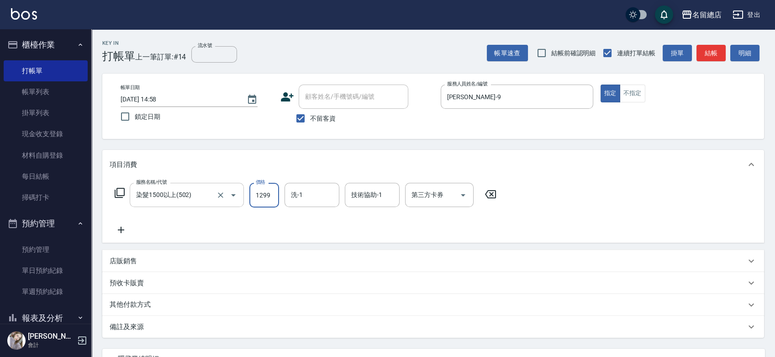
type input "1299"
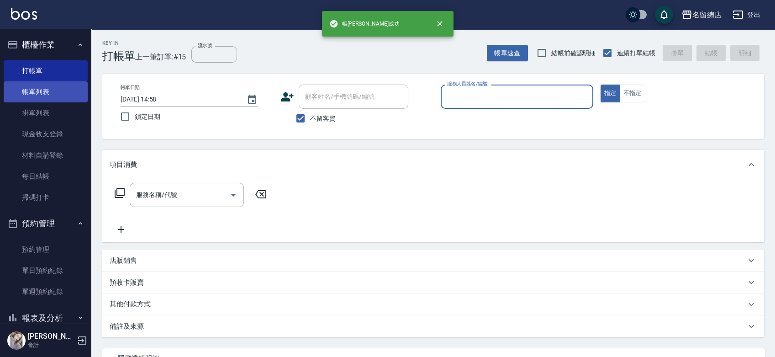
click at [23, 83] on link "帳單列表" at bounding box center [46, 91] width 84 height 21
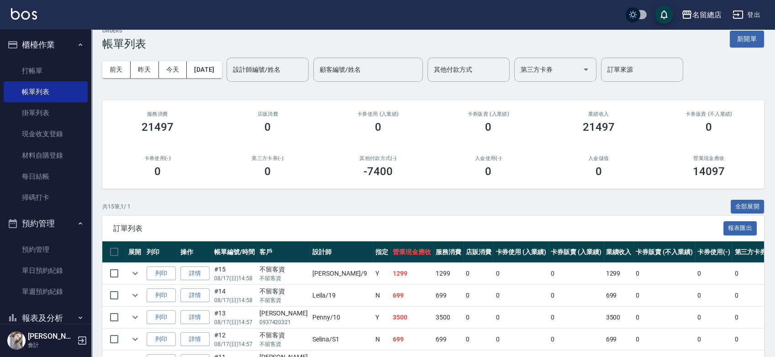
scroll to position [51, 0]
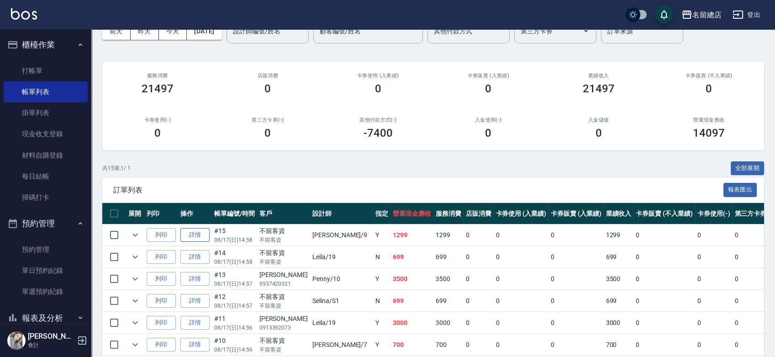
click at [183, 240] on link "詳情" at bounding box center [194, 235] width 29 height 14
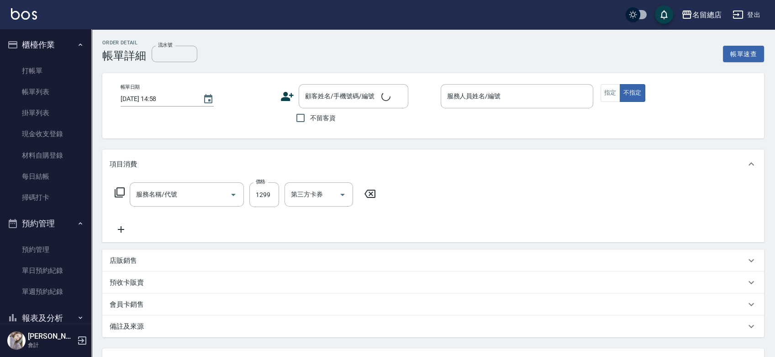
checkbox input "true"
type input "[PERSON_NAME]-9"
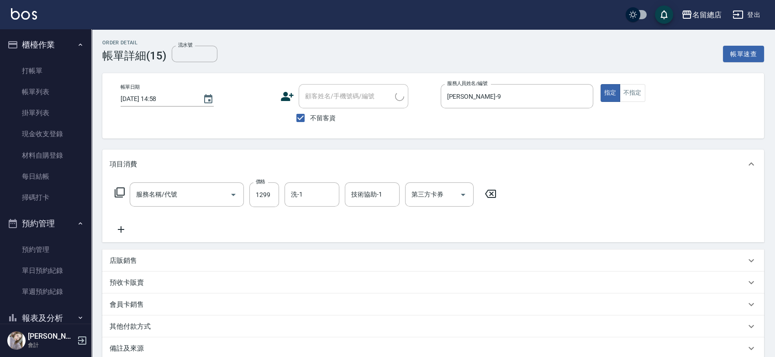
scroll to position [69, 0]
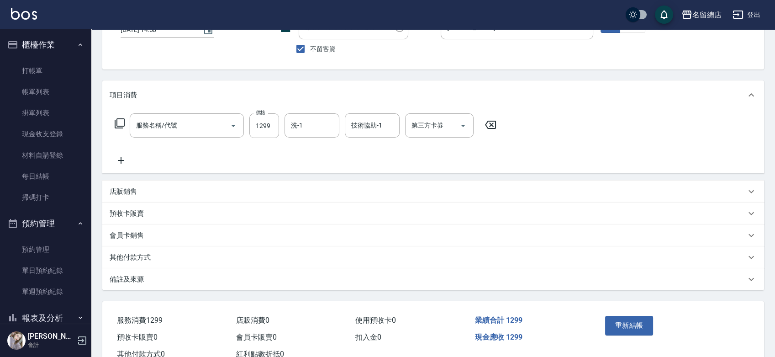
type input "染髮1500以上(502)"
click at [167, 259] on div "其他付款方式" at bounding box center [428, 258] width 636 height 10
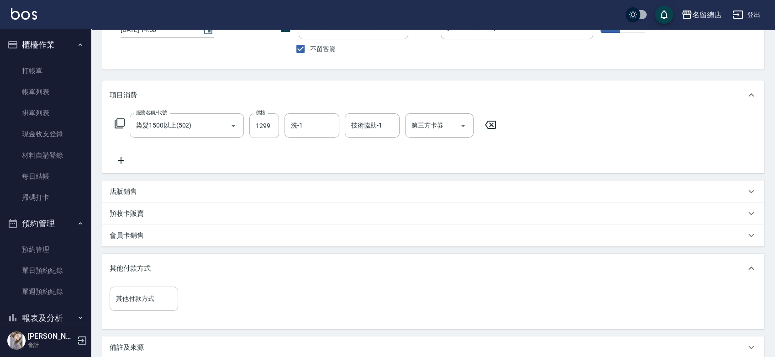
click at [166, 306] on div "其他付款方式" at bounding box center [144, 298] width 68 height 24
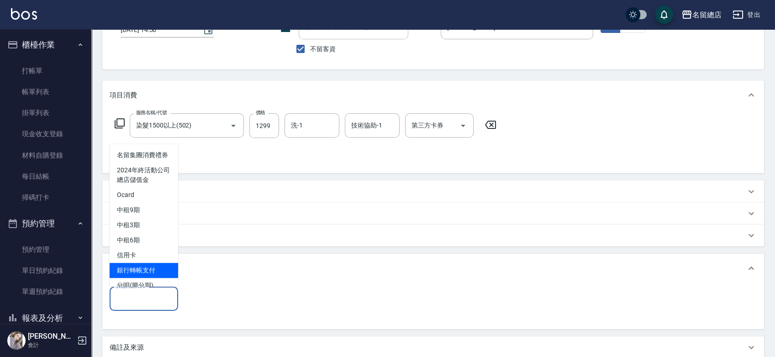
click at [148, 276] on span "銀行轉帳支付" at bounding box center [144, 270] width 68 height 15
type input "銀行轉帳支付"
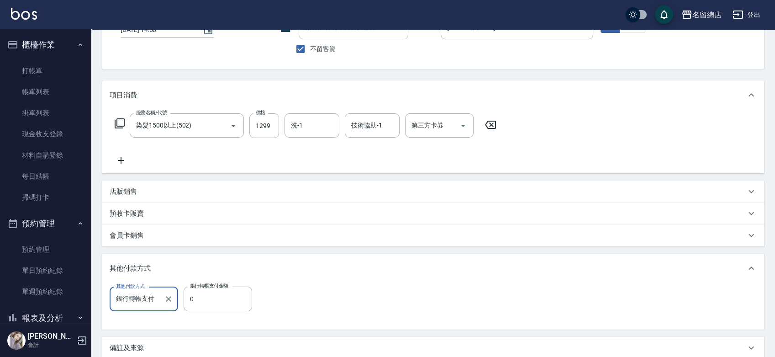
click at [228, 313] on div "其他付款方式 銀行轉帳支付 其他付款方式 銀行轉帳支付金額 0 銀行轉帳支付金額" at bounding box center [184, 304] width 148 height 36
click at [217, 294] on input "0" at bounding box center [218, 298] width 68 height 25
type input "1299"
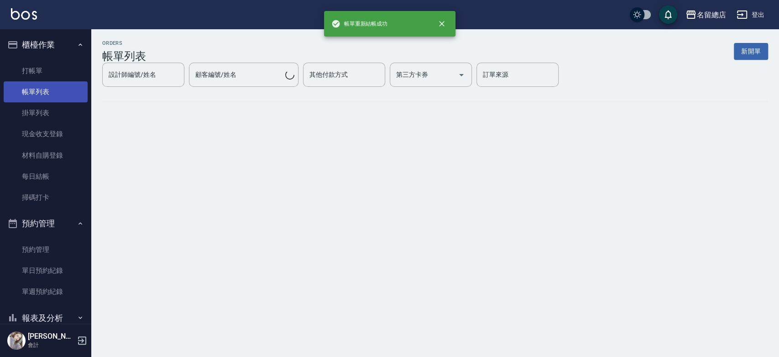
click at [61, 94] on link "帳單列表" at bounding box center [46, 91] width 84 height 21
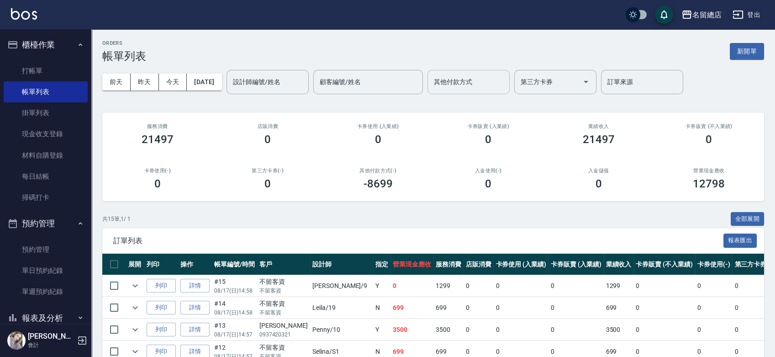
click at [506, 74] on input "其他付款方式" at bounding box center [469, 82] width 74 height 16
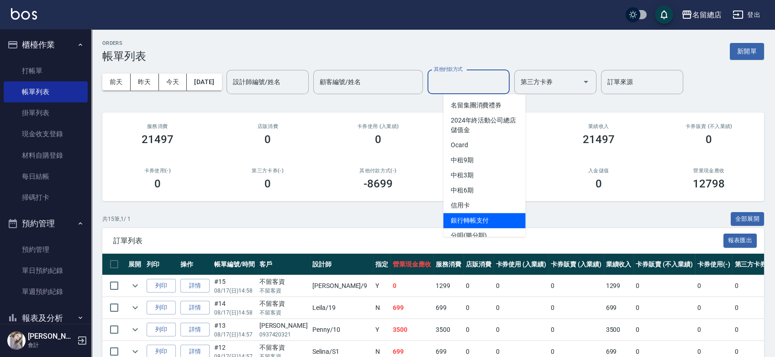
click at [471, 221] on span "銀行轉帳支付" at bounding box center [484, 220] width 82 height 15
type input "銀行轉帳支付"
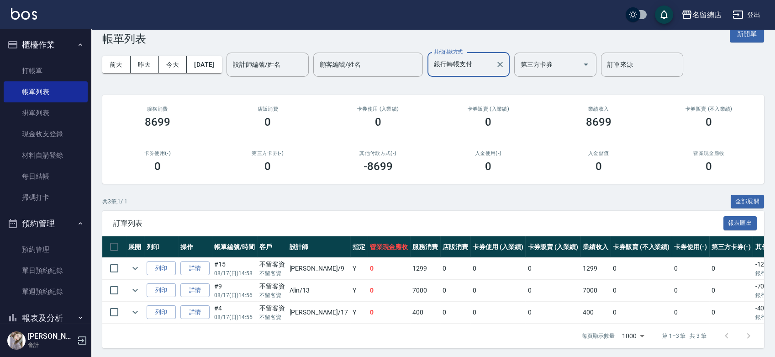
scroll to position [26, 0]
